Goal: Information Seeking & Learning: Check status

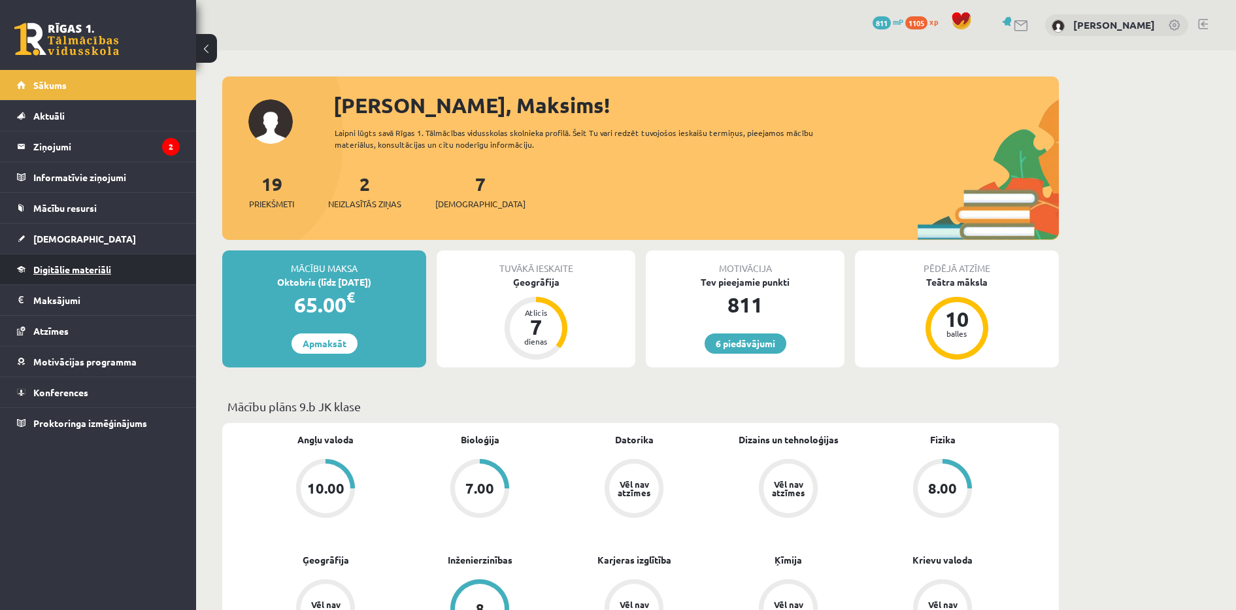
click at [97, 267] on span "Digitālie materiāli" at bounding box center [72, 269] width 78 height 12
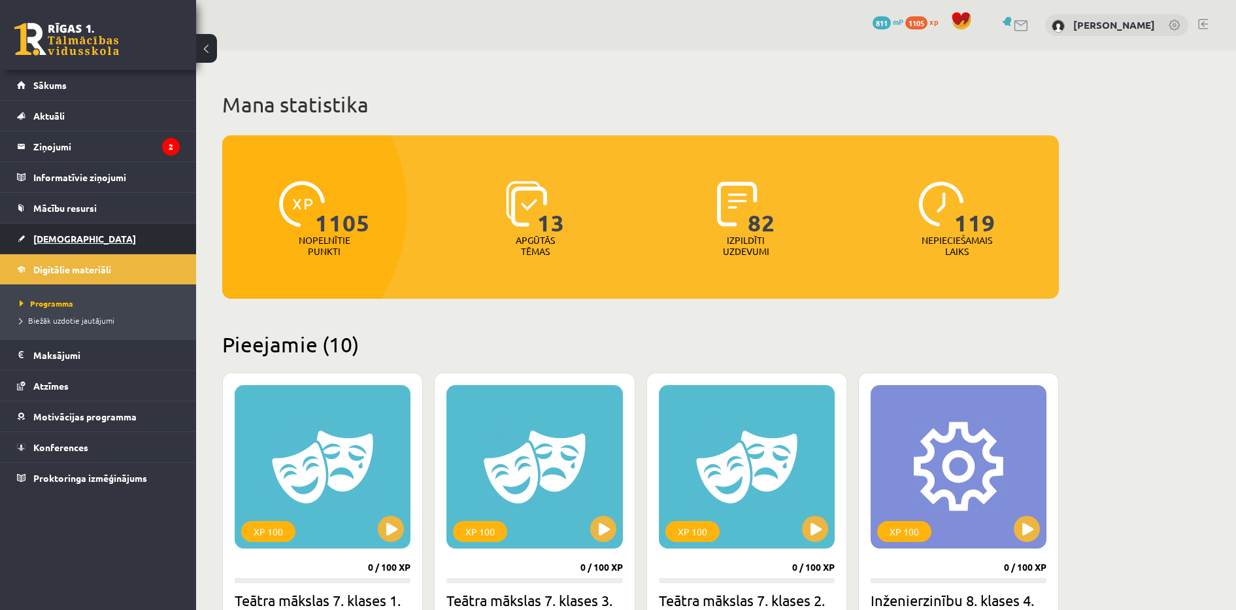
click at [80, 242] on link "[DEMOGRAPHIC_DATA]" at bounding box center [98, 239] width 163 height 30
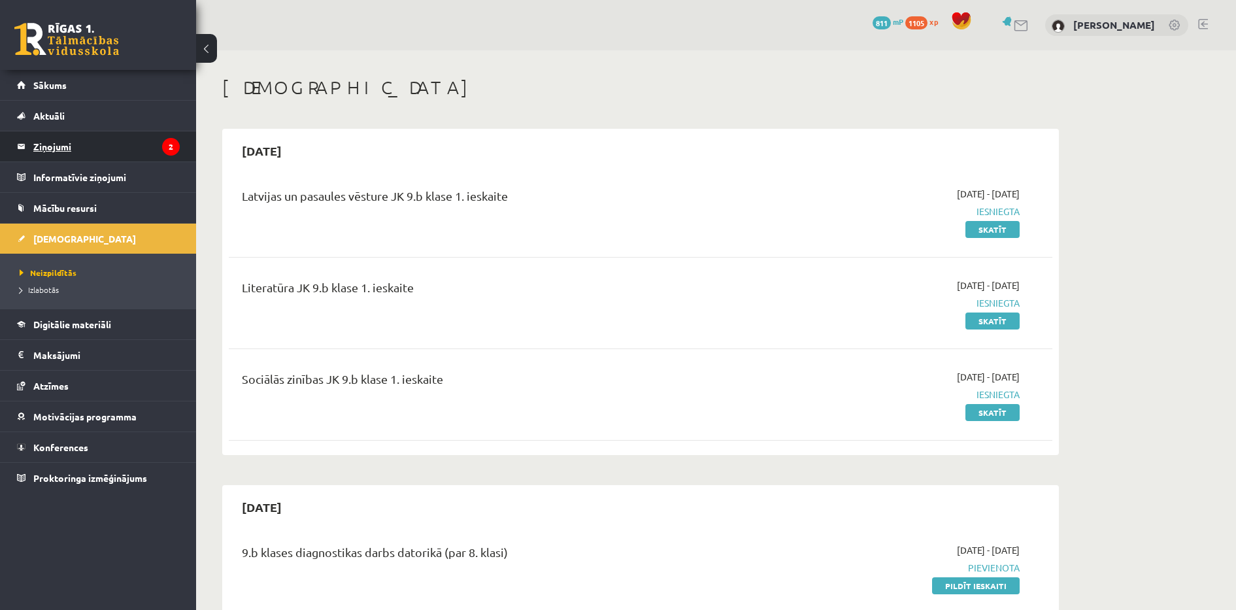
click at [108, 142] on legend "Ziņojumi 2" at bounding box center [106, 146] width 146 height 30
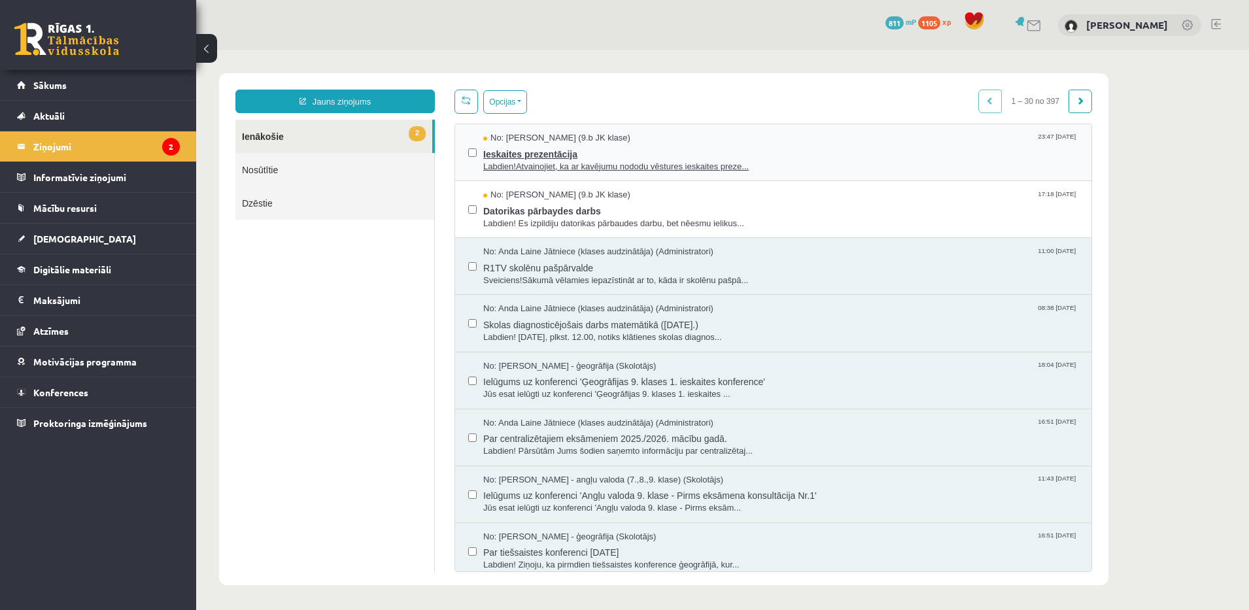
click at [622, 135] on div "No: Jana Sarkaniča (9.b JK klase) 23:47 08/10/2025" at bounding box center [780, 138] width 595 height 12
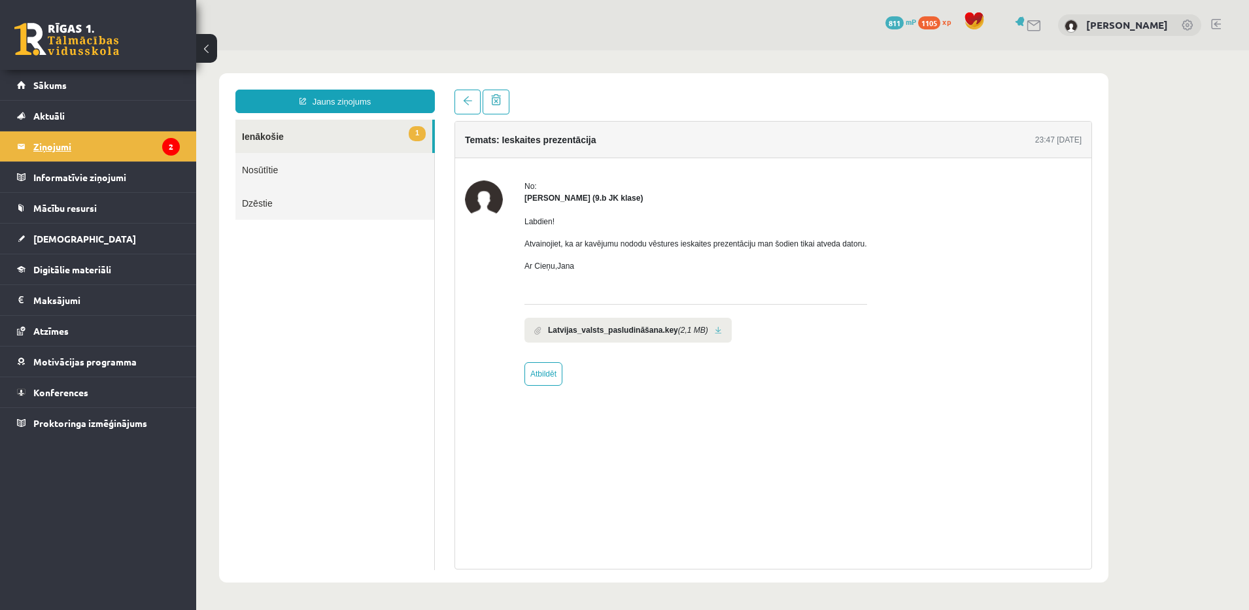
click at [173, 150] on icon "2" at bounding box center [171, 147] width 18 height 18
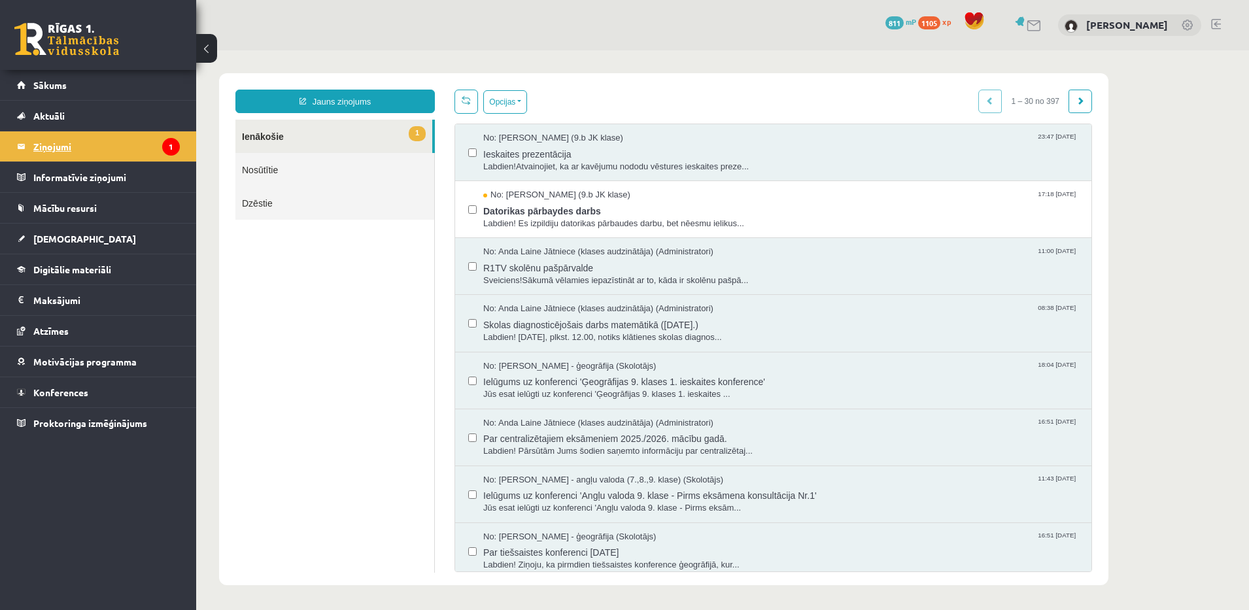
click at [596, 208] on span "Datorikas pārbaydes darbs" at bounding box center [780, 209] width 595 height 16
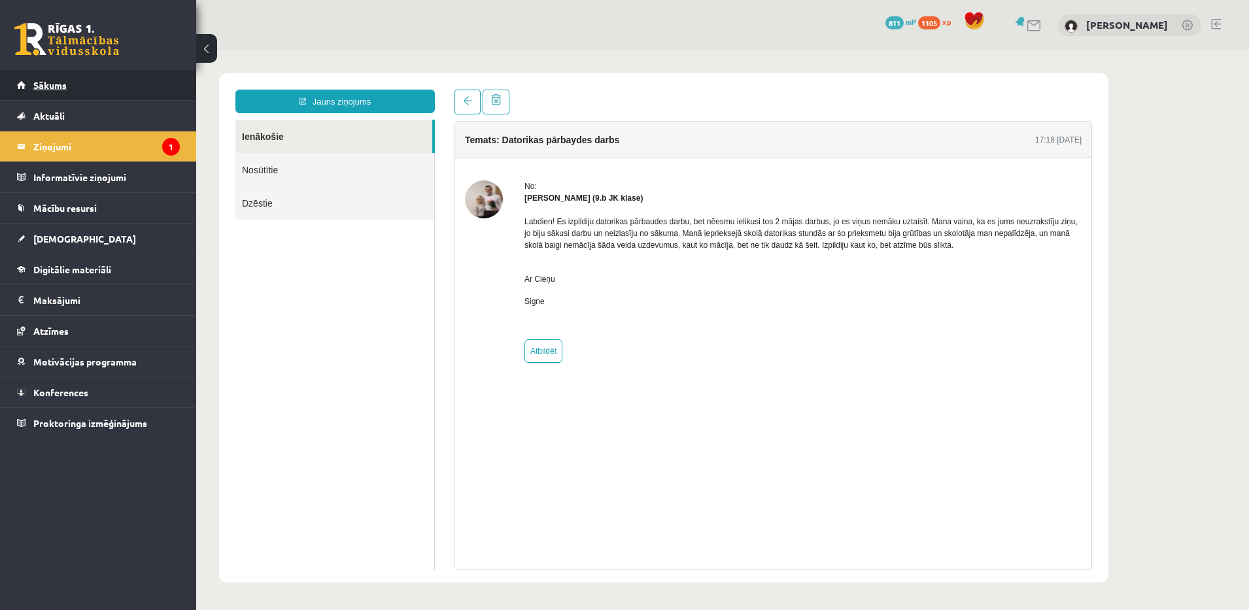
click at [92, 84] on link "Sākums" at bounding box center [98, 85] width 163 height 30
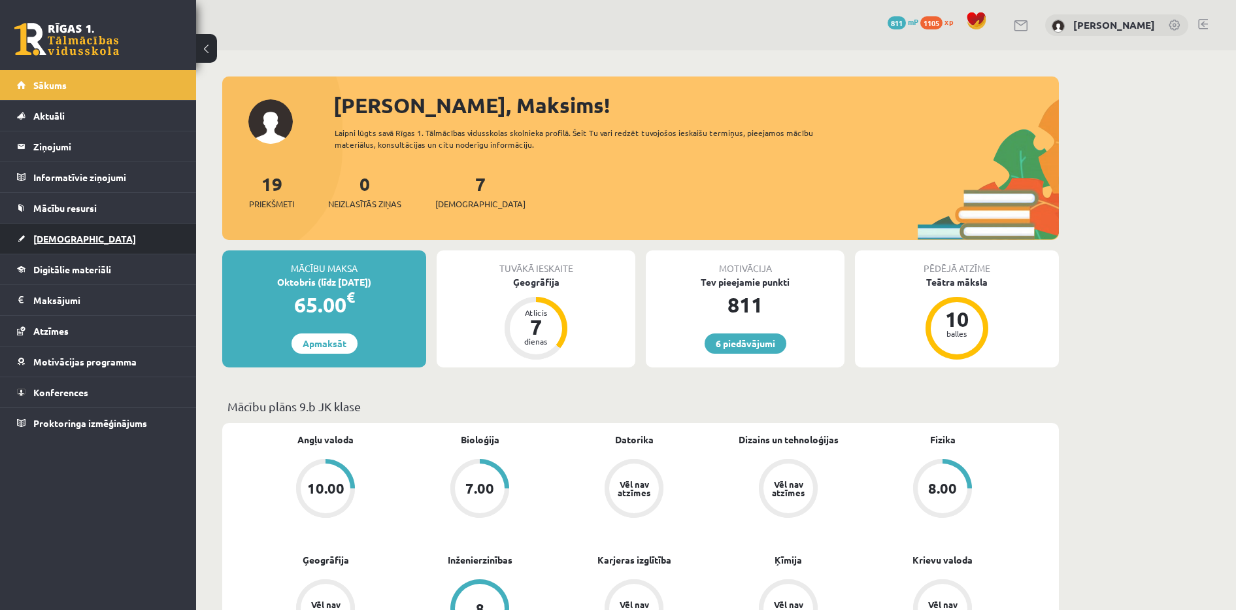
click at [137, 247] on link "[DEMOGRAPHIC_DATA]" at bounding box center [98, 239] width 163 height 30
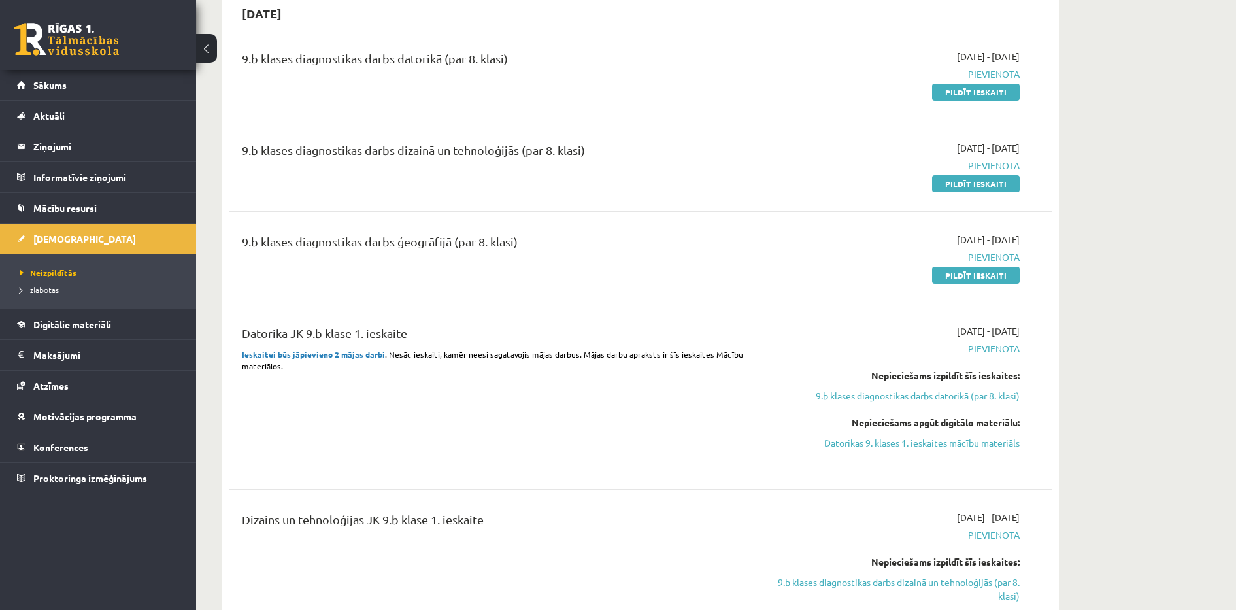
scroll to position [467, 0]
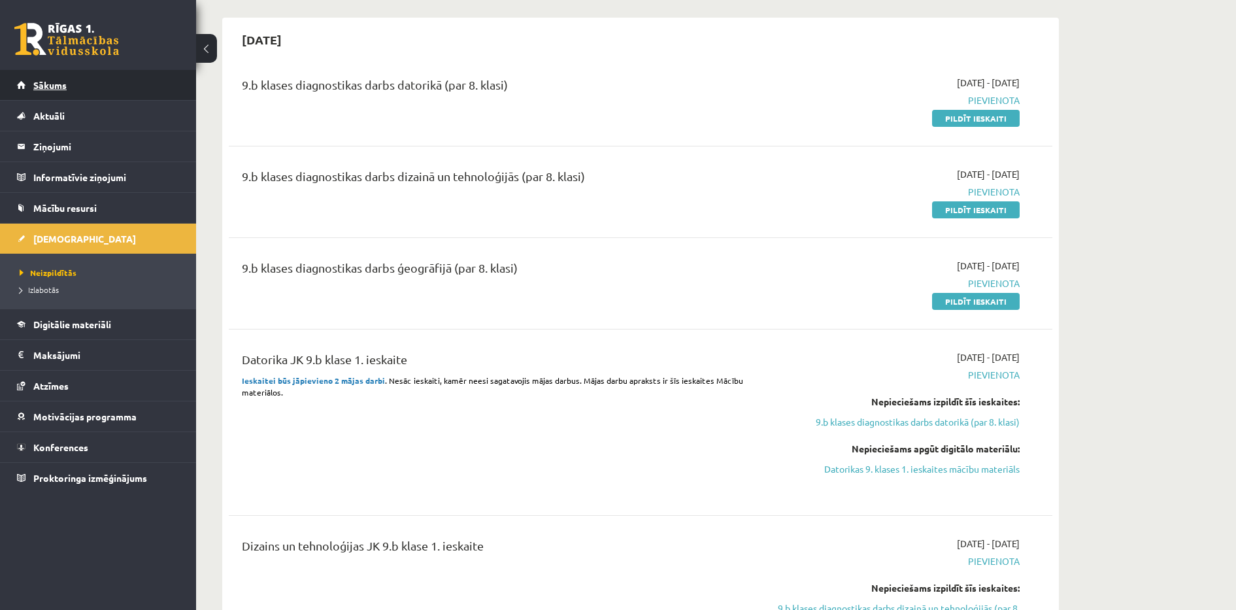
click at [50, 92] on link "Sākums" at bounding box center [98, 85] width 163 height 30
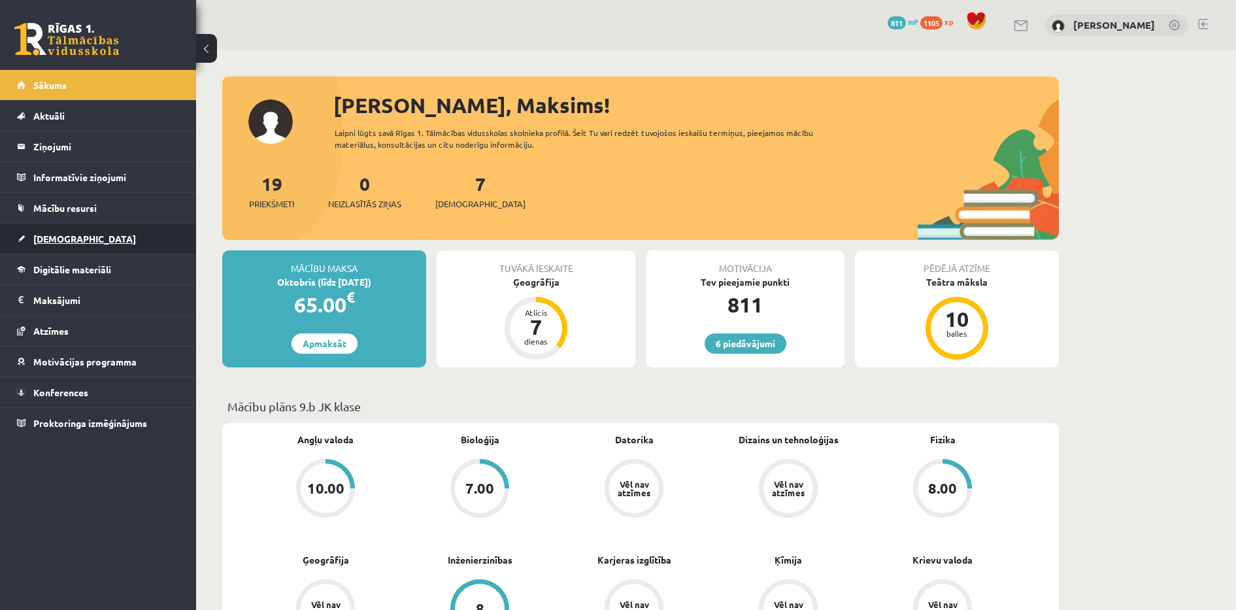
click at [53, 228] on link "[DEMOGRAPHIC_DATA]" at bounding box center [98, 239] width 163 height 30
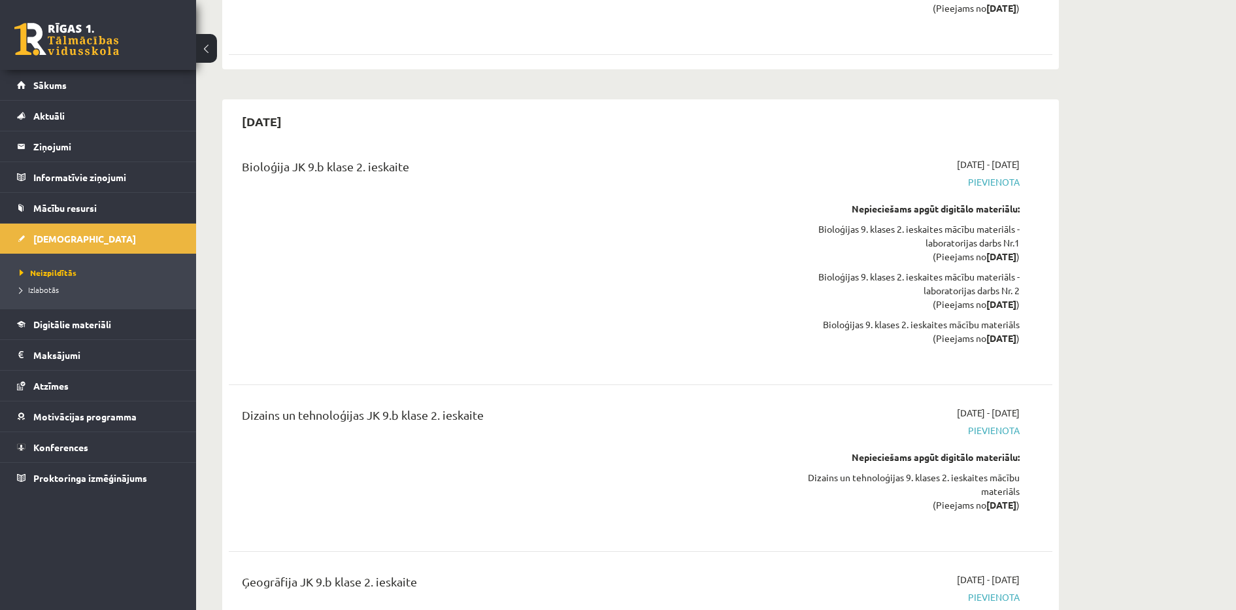
scroll to position [4082, 0]
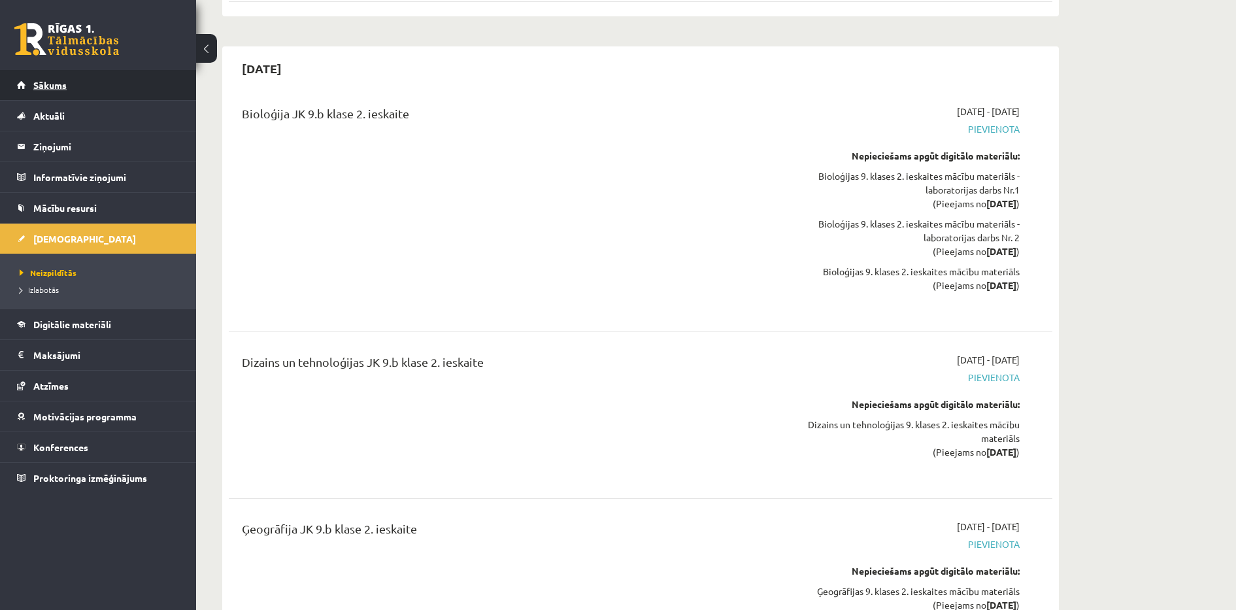
click at [163, 78] on link "Sākums" at bounding box center [98, 85] width 163 height 30
